Goal: Check status: Check status

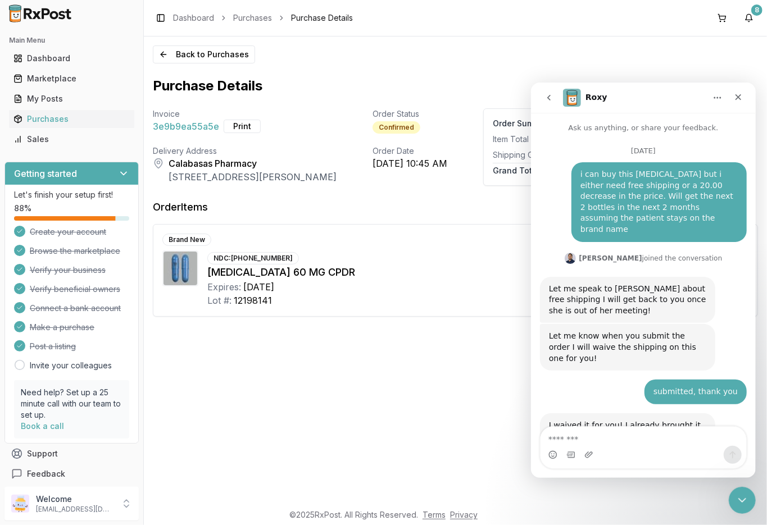
scroll to position [547, 0]
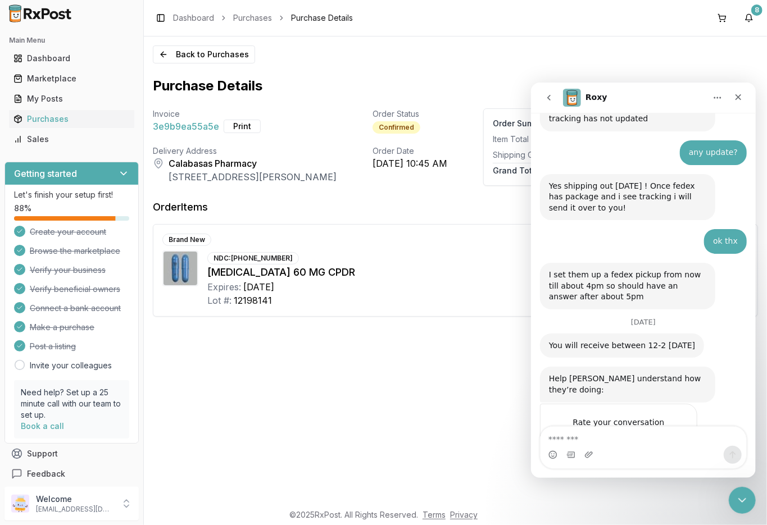
click at [514, 53] on div "Back to Purchases Purchase Details Invoice 3e9b9ea55a5e Print Order Status Conf…" at bounding box center [455, 270] width 623 height 466
click at [445, 323] on div "Back to Purchases Purchase Details Invoice 3e9b9ea55a5e Print Order Status Conf…" at bounding box center [455, 270] width 623 height 466
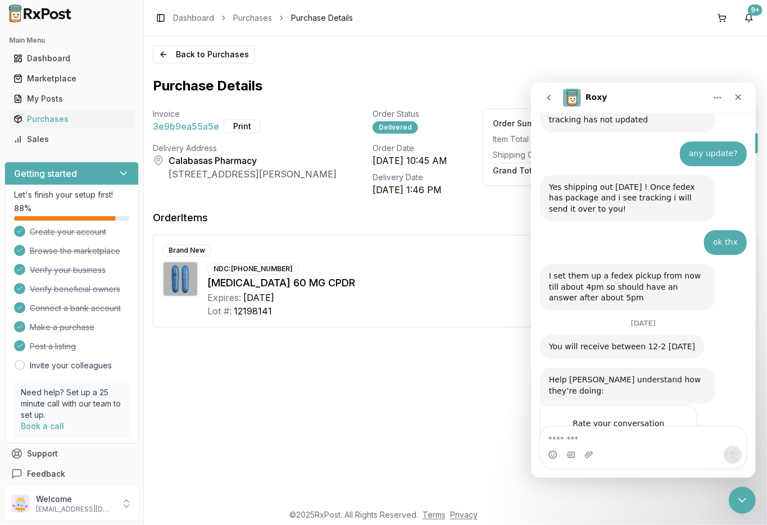
scroll to position [547, 0]
click at [736, 93] on icon "Close" at bounding box center [737, 96] width 9 height 9
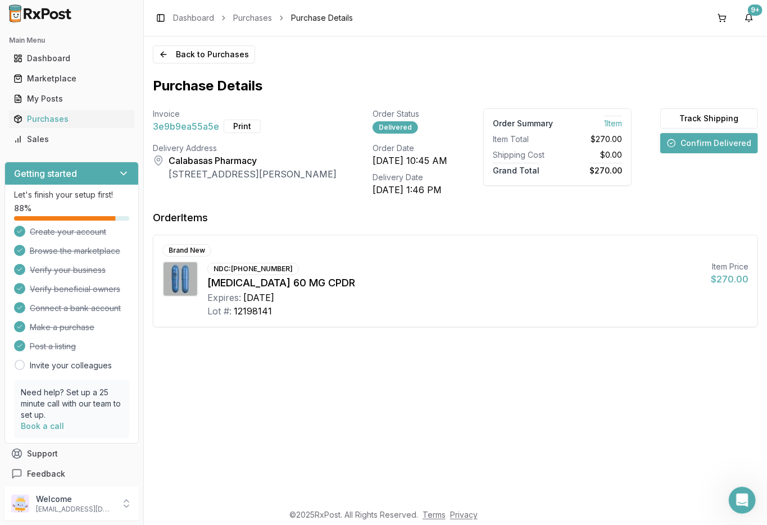
click at [720, 138] on button "Confirm Delivered" at bounding box center [709, 143] width 98 height 20
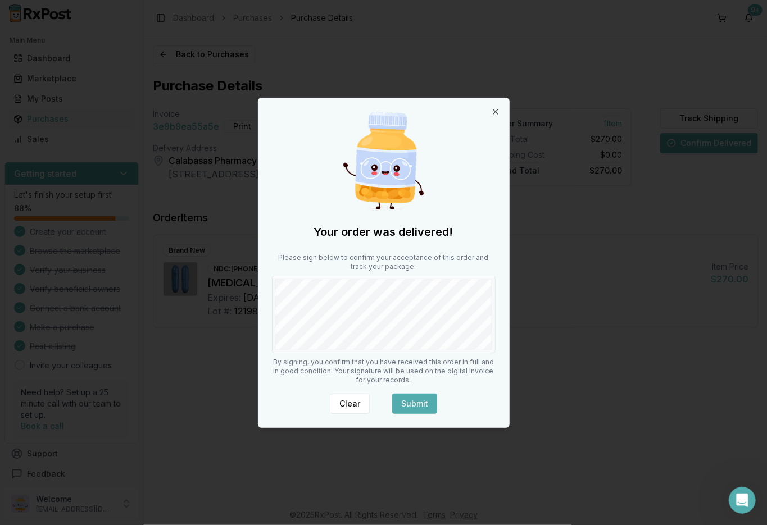
click at [415, 400] on button "Submit" at bounding box center [414, 404] width 45 height 20
